Goal: Task Accomplishment & Management: Manage account settings

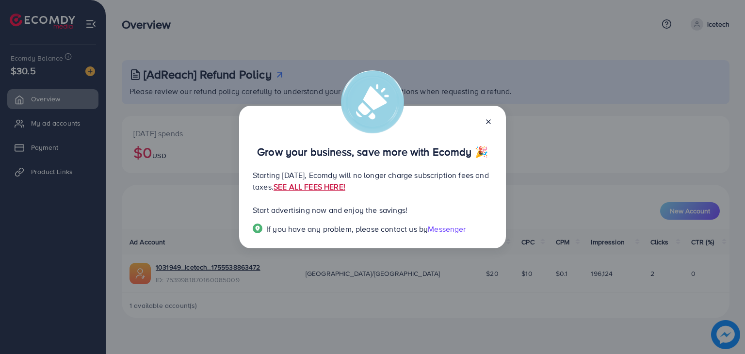
click at [345, 188] on link "SEE ALL FEES HERE!" at bounding box center [309, 186] width 72 height 11
click at [487, 121] on icon at bounding box center [488, 122] width 8 height 8
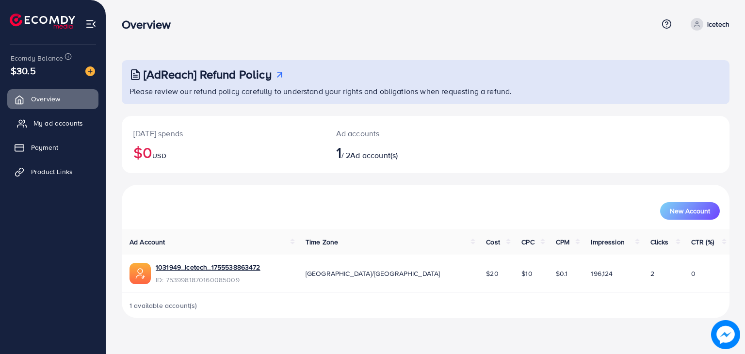
click at [43, 123] on span "My ad accounts" at bounding box center [57, 123] width 49 height 10
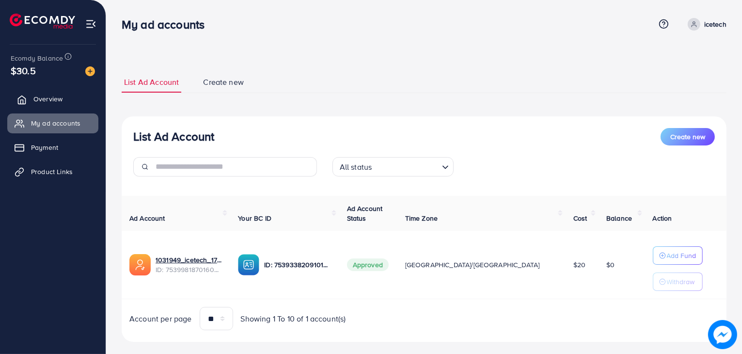
click at [53, 92] on link "Overview" at bounding box center [52, 98] width 91 height 19
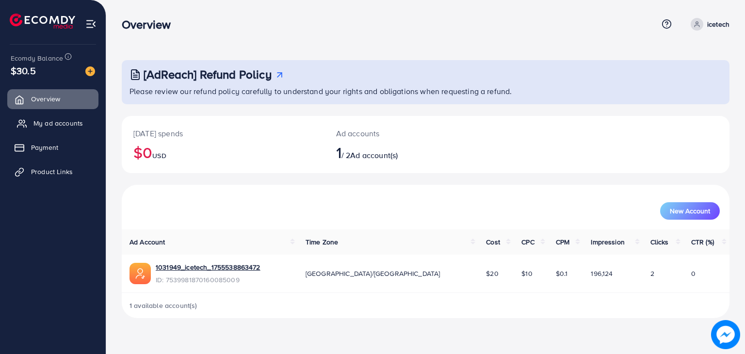
click at [61, 125] on span "My ad accounts" at bounding box center [57, 123] width 49 height 10
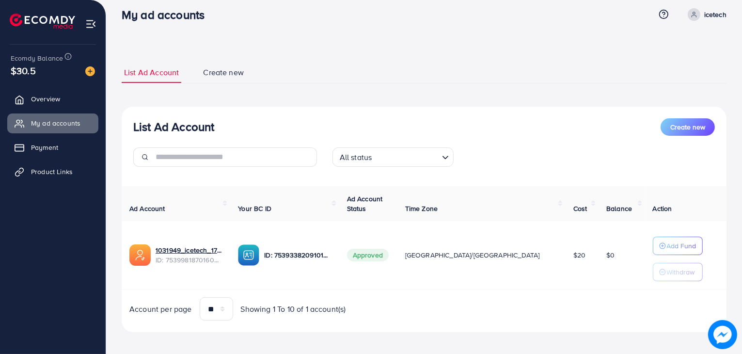
scroll to position [15, 0]
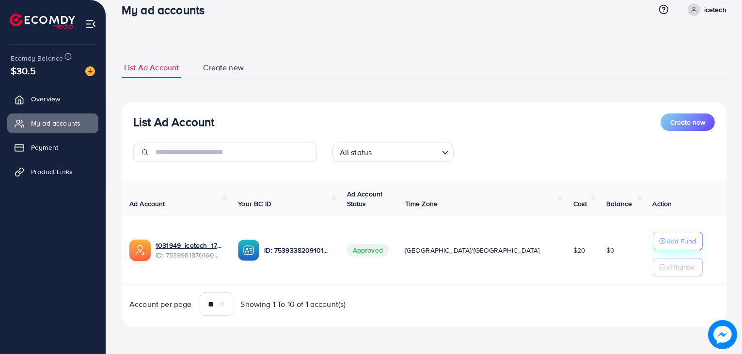
click at [667, 241] on p "Add Fund" at bounding box center [682, 241] width 30 height 12
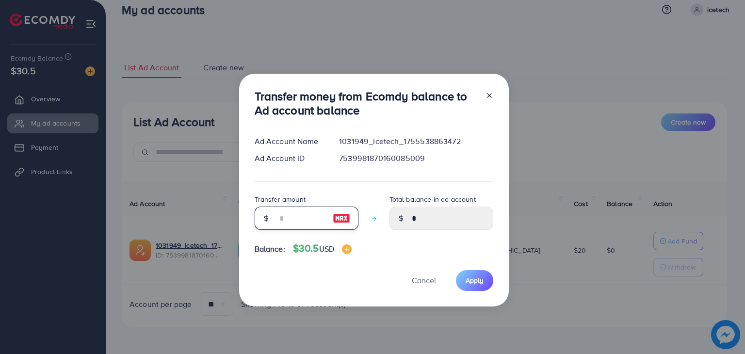
click at [293, 221] on input "number" at bounding box center [301, 218] width 48 height 23
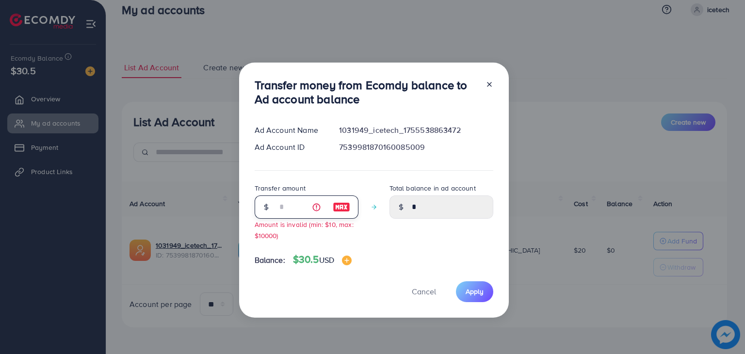
type input "**"
type input "*****"
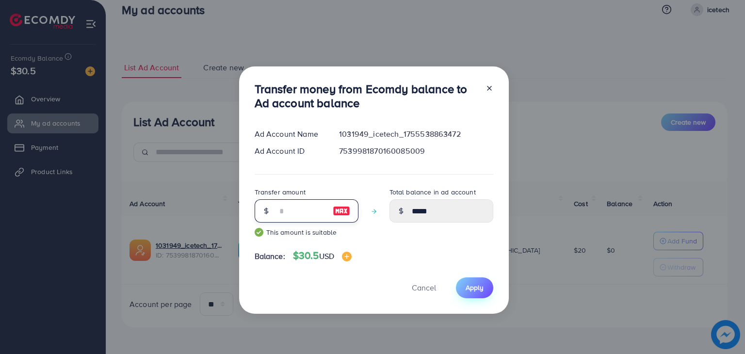
type input "**"
click at [473, 289] on span "Apply" at bounding box center [474, 288] width 18 height 10
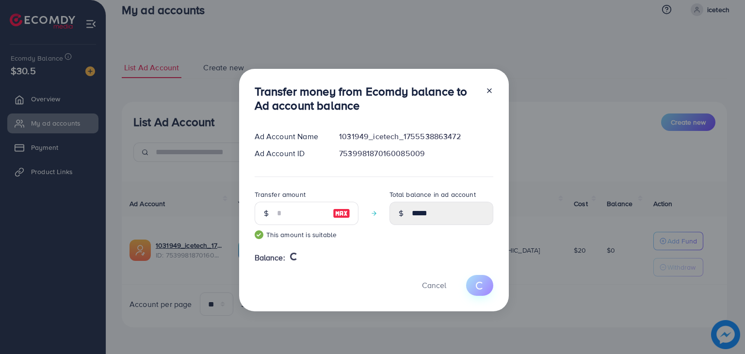
type input "*"
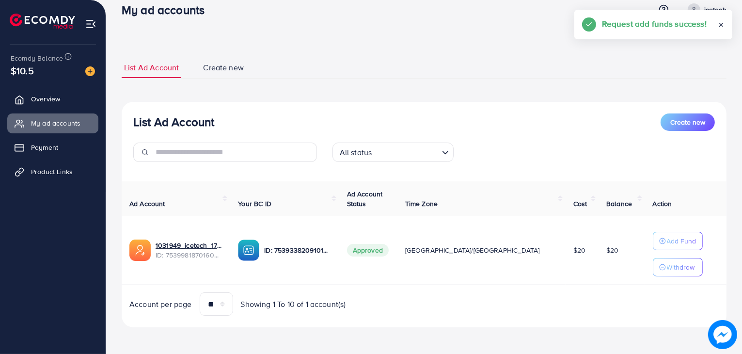
drag, startPoint x: 721, startPoint y: 24, endPoint x: 719, endPoint y: 18, distance: 6.1
click at [721, 23] on icon at bounding box center [721, 24] width 7 height 7
click at [717, 13] on div "Request add funds success!" at bounding box center [678, 25] width 158 height 30
click at [698, 8] on span at bounding box center [694, 9] width 13 height 13
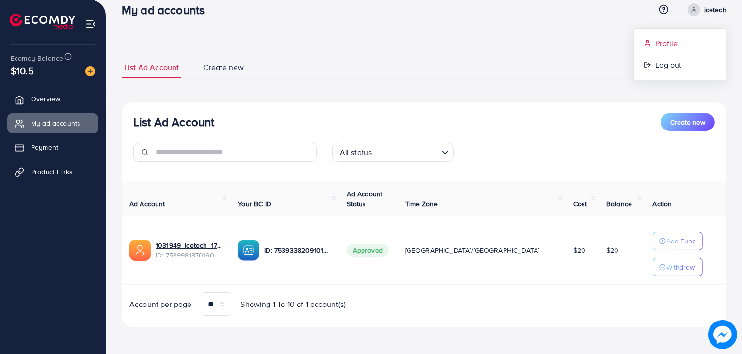
click at [670, 41] on span "Profile" at bounding box center [666, 43] width 22 height 12
select select "********"
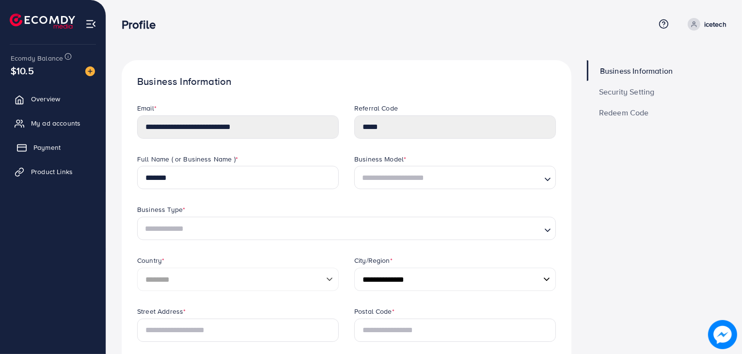
click at [68, 141] on link "Payment" at bounding box center [52, 147] width 91 height 19
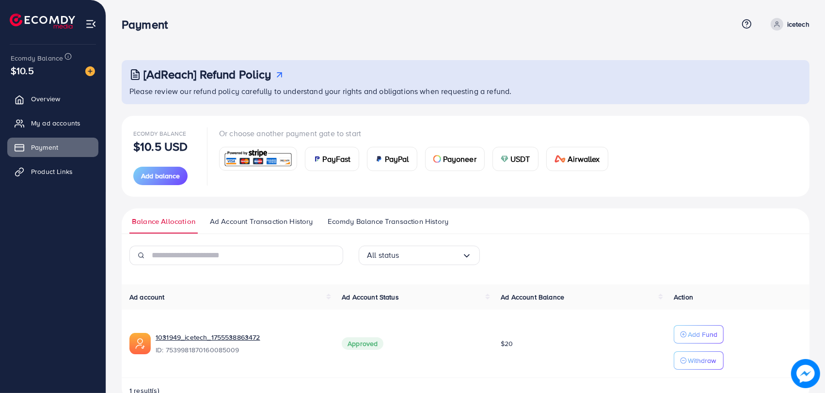
drag, startPoint x: 744, startPoint y: 0, endPoint x: 473, endPoint y: 54, distance: 276.3
click at [474, 52] on div "[AdReach] Refund Policy Please review our refund policy carefully to understand…" at bounding box center [465, 209] width 719 height 419
click at [57, 101] on span "Overview" at bounding box center [47, 99] width 29 height 10
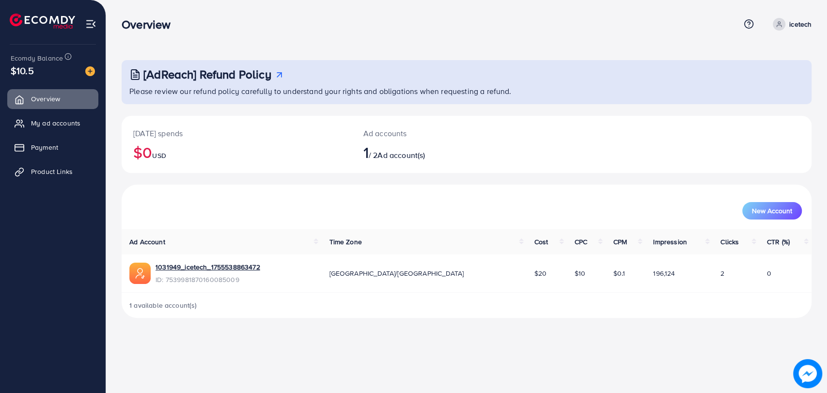
click at [445, 50] on div "[AdReach] Refund Policy Please review our refund policy carefully to understand…" at bounding box center [466, 167] width 721 height 334
